Goal: Find specific page/section: Find specific page/section

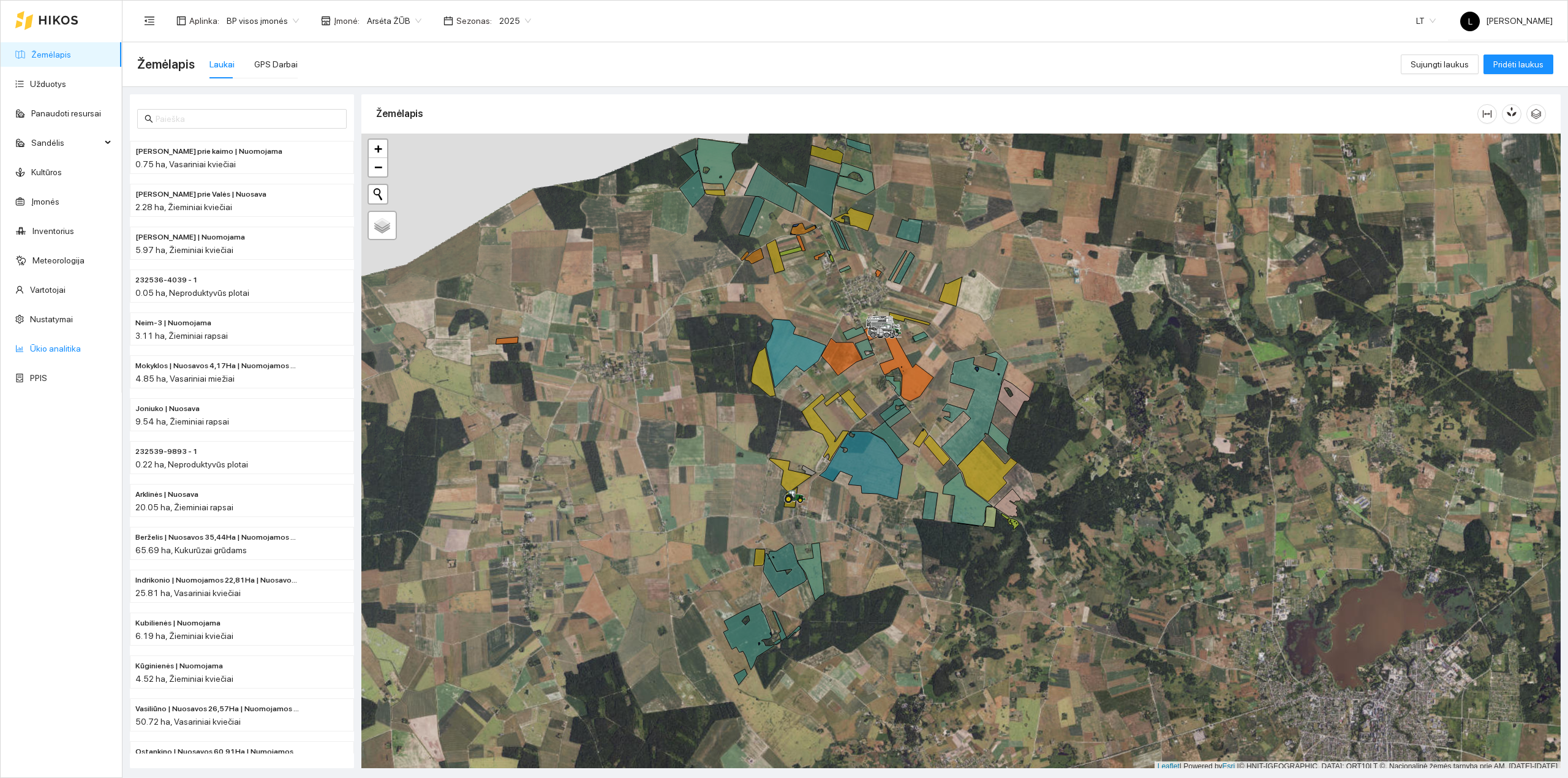
click at [41, 353] on link "Ūkio analitika" at bounding box center [55, 349] width 51 height 10
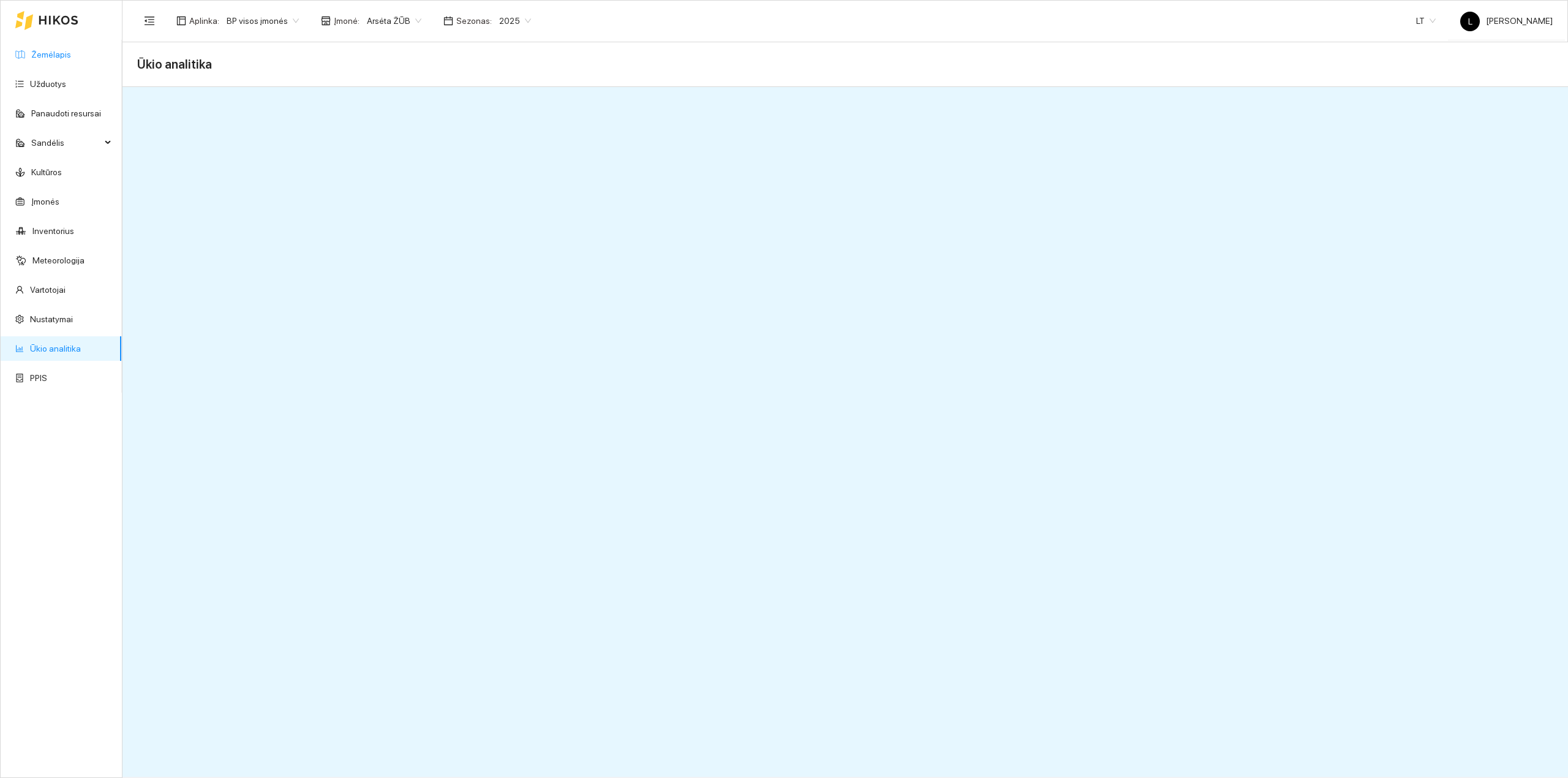
click at [57, 59] on link "Žemėlapis" at bounding box center [51, 55] width 40 height 10
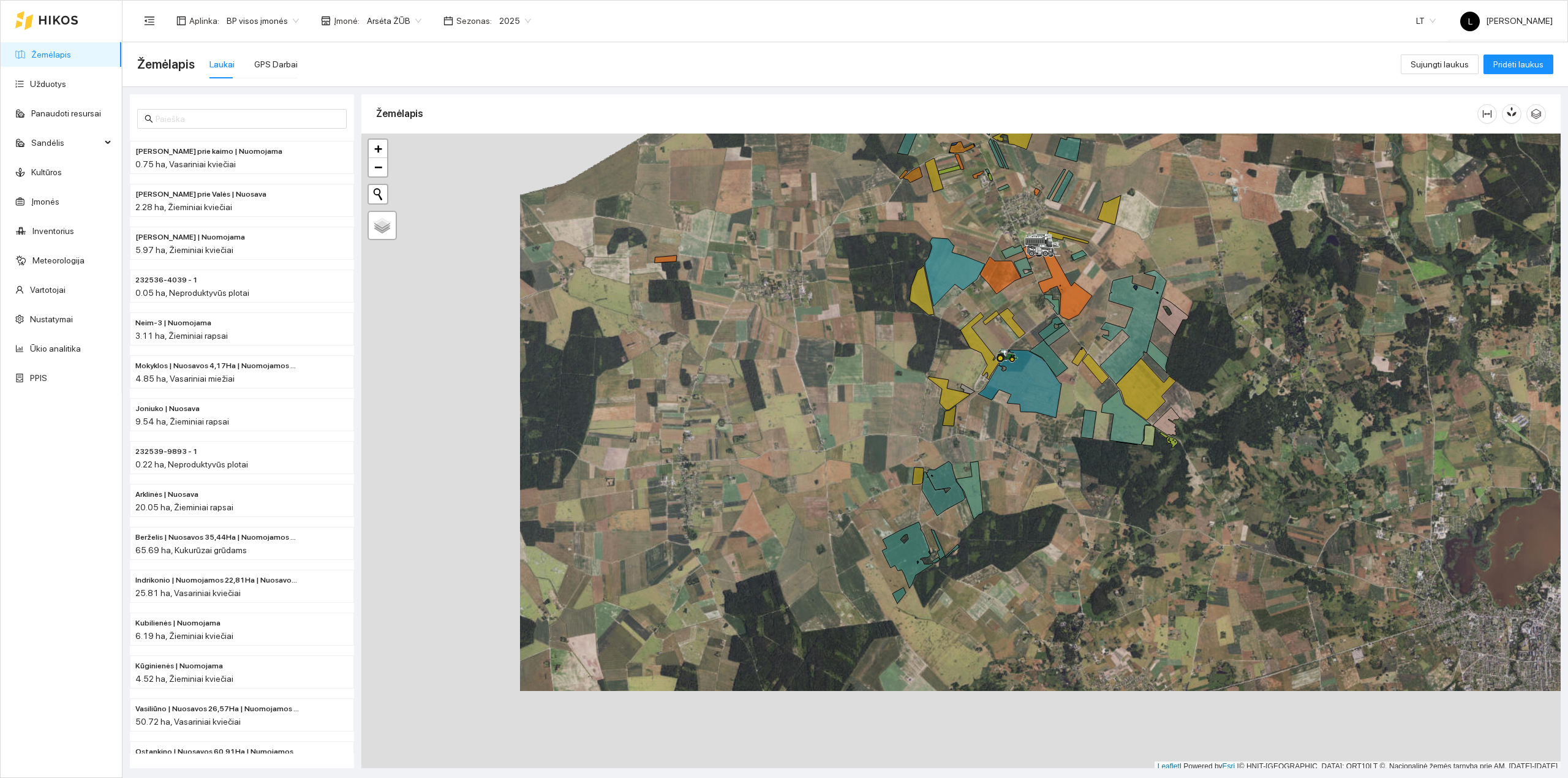
scroll to position [3, 0]
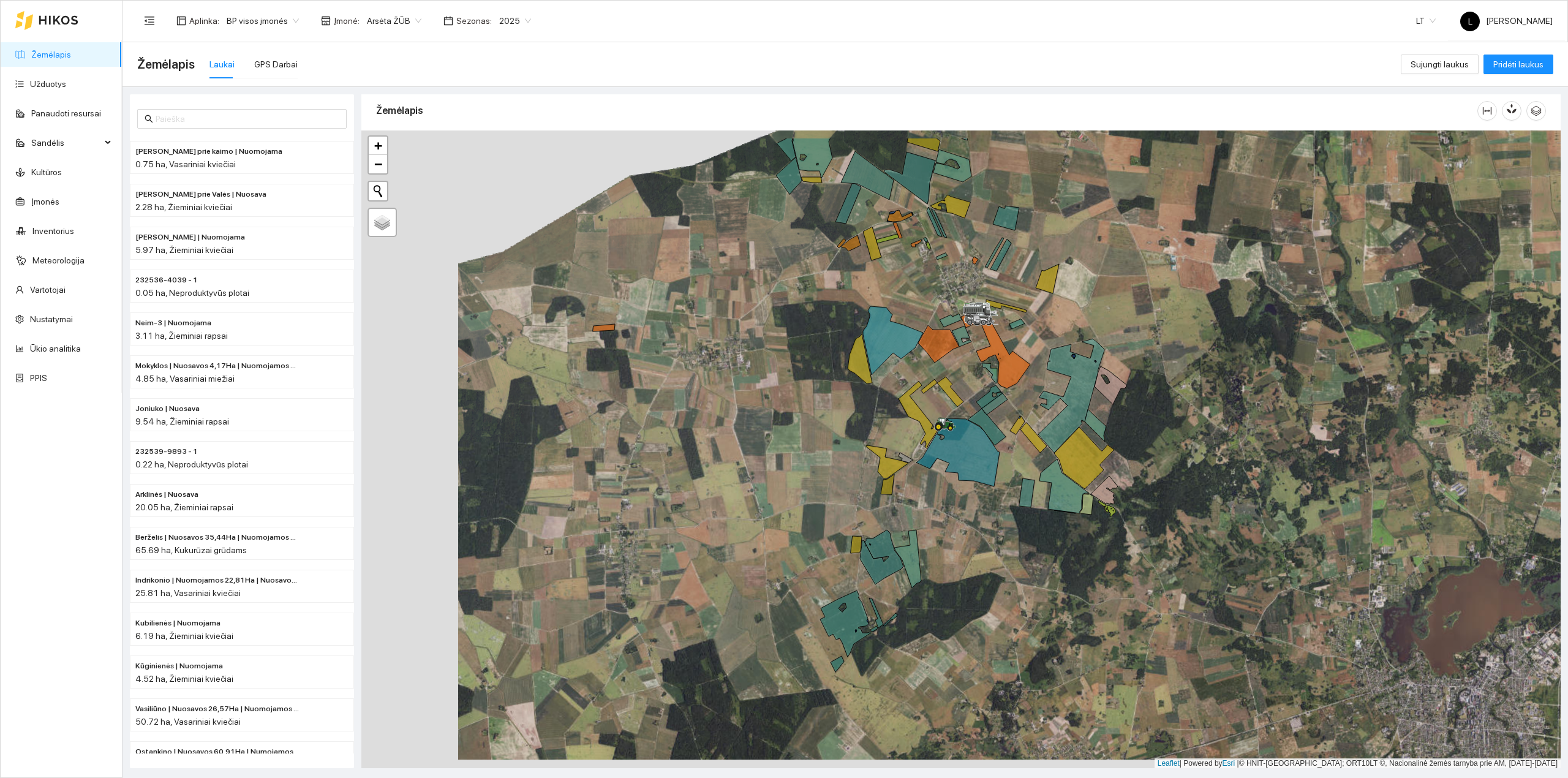
drag, startPoint x: 1022, startPoint y: 326, endPoint x: 936, endPoint y: 403, distance: 115.4
click at [947, 402] on div at bounding box center [961, 450] width 1199 height 638
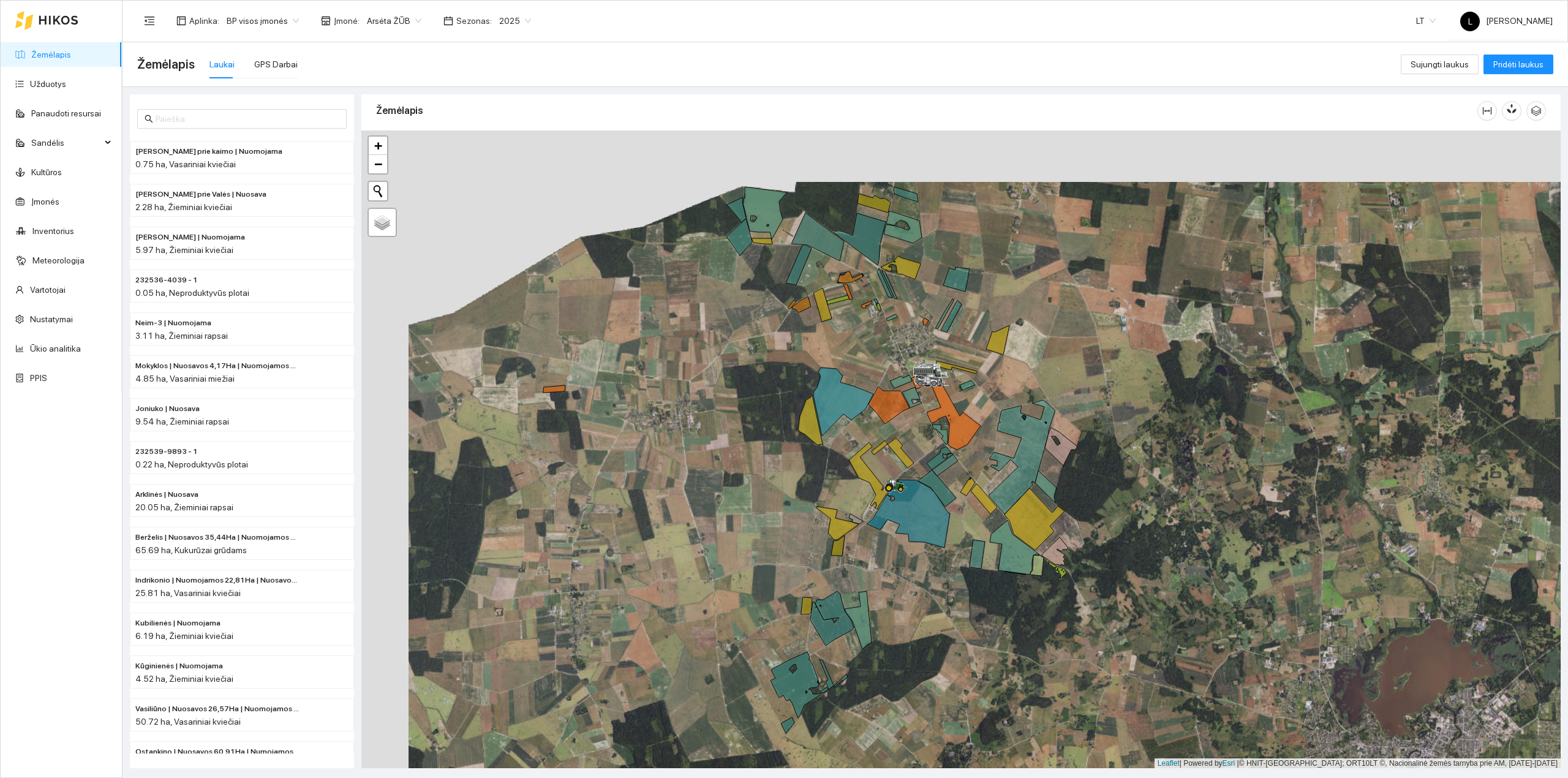
drag, startPoint x: 922, startPoint y: 383, endPoint x: 914, endPoint y: 393, distance: 12.8
click at [917, 388] on div at bounding box center [919, 378] width 8 height 30
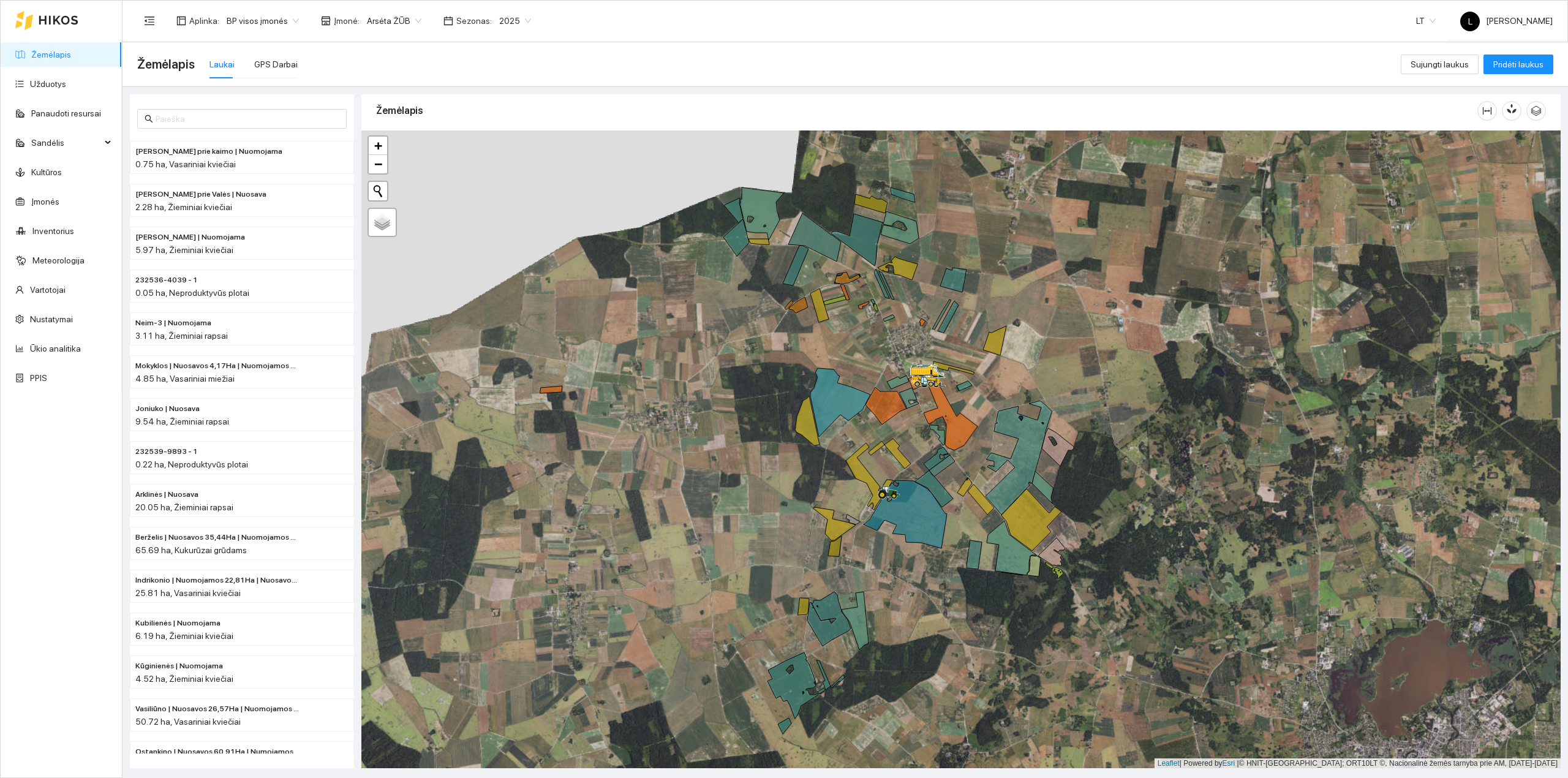
click at [914, 439] on div at bounding box center [961, 450] width 1199 height 638
click at [76, 143] on span "Sandėlis" at bounding box center [66, 142] width 69 height 25
click at [68, 113] on link "Panaudoti resursai" at bounding box center [66, 113] width 69 height 10
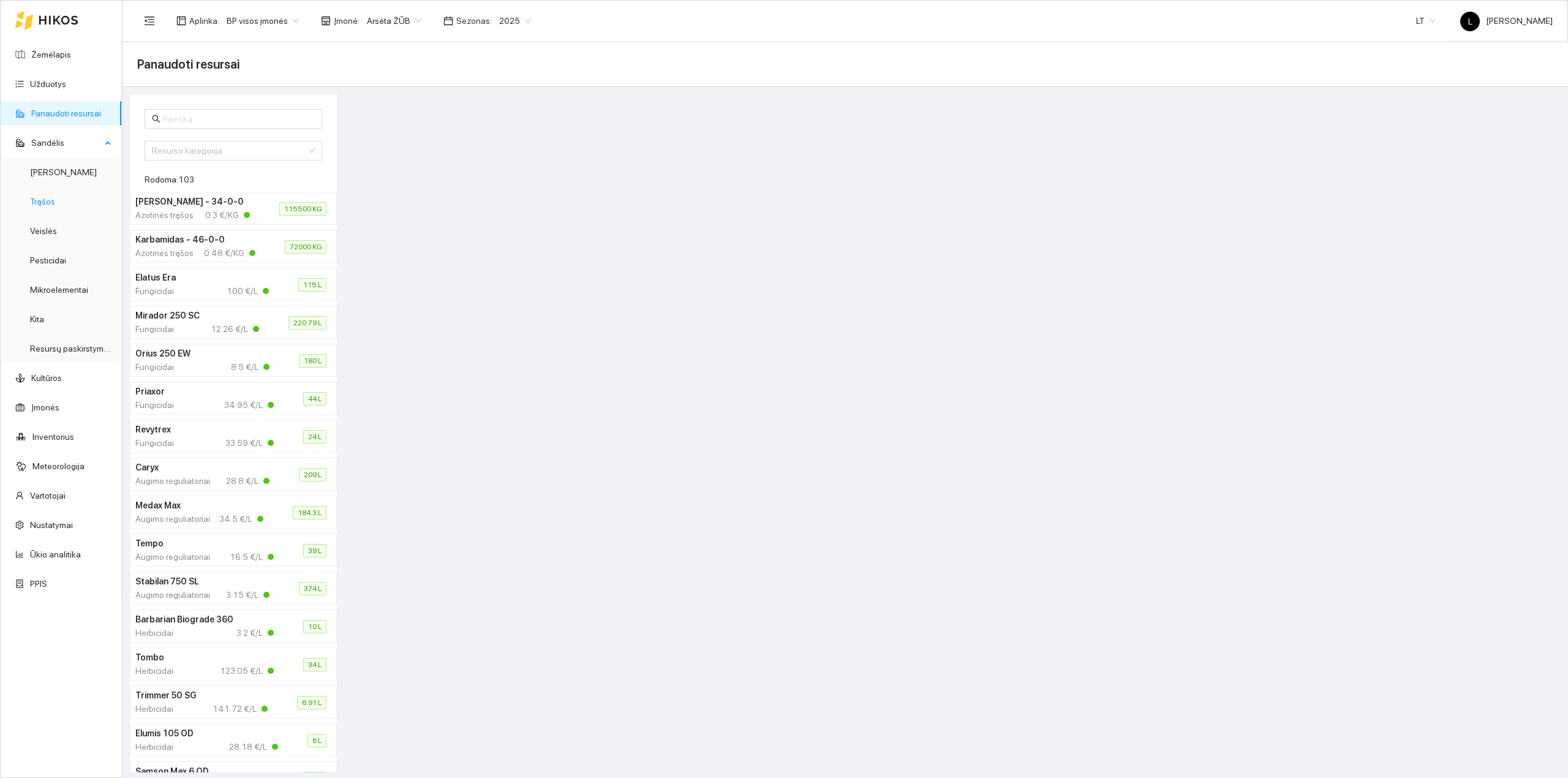
click at [55, 196] on link "Trąšos" at bounding box center [42, 201] width 25 height 10
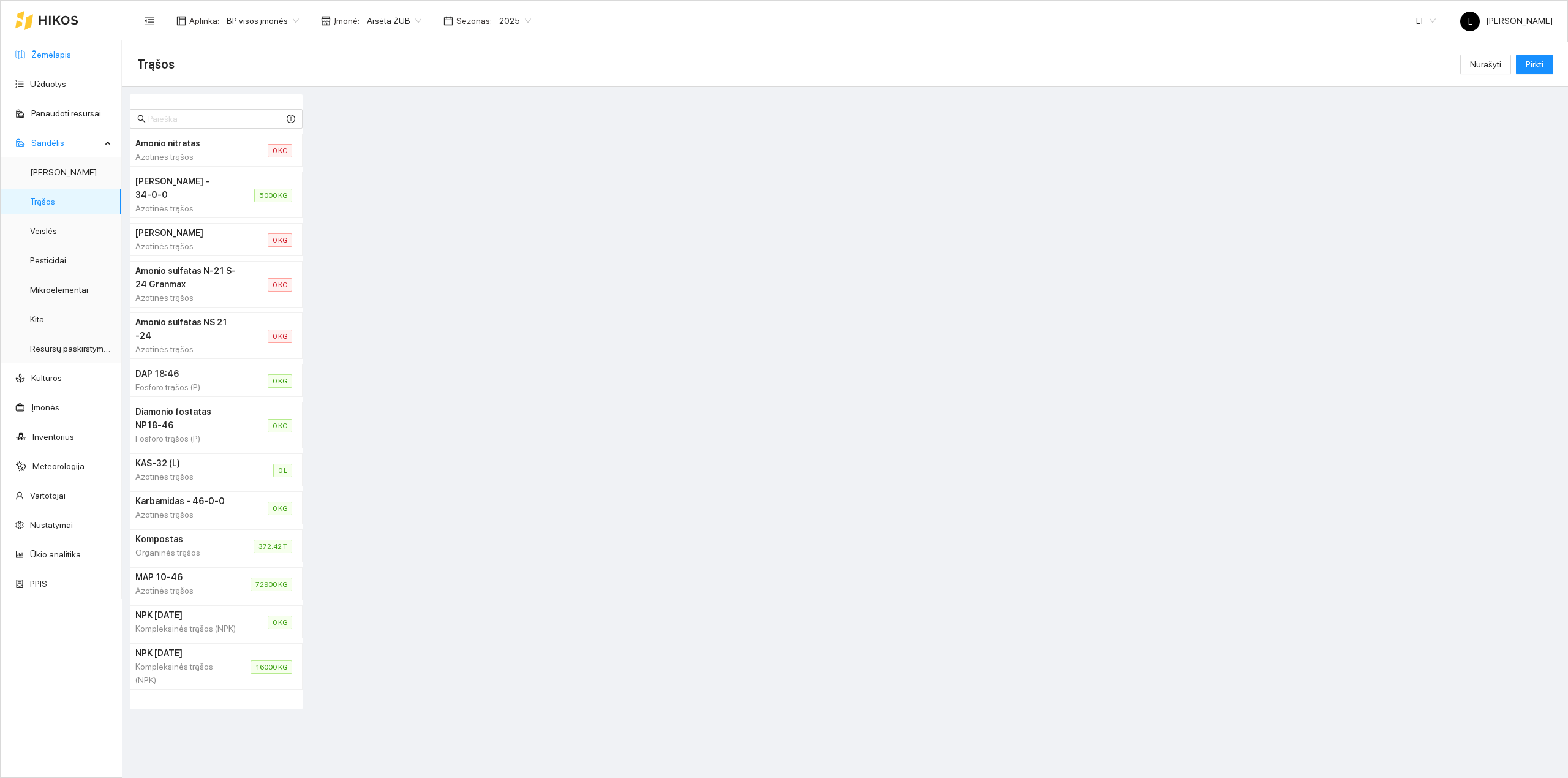
click at [59, 50] on link "Žemėlapis" at bounding box center [51, 55] width 40 height 10
